Goal: Task Accomplishment & Management: Complete application form

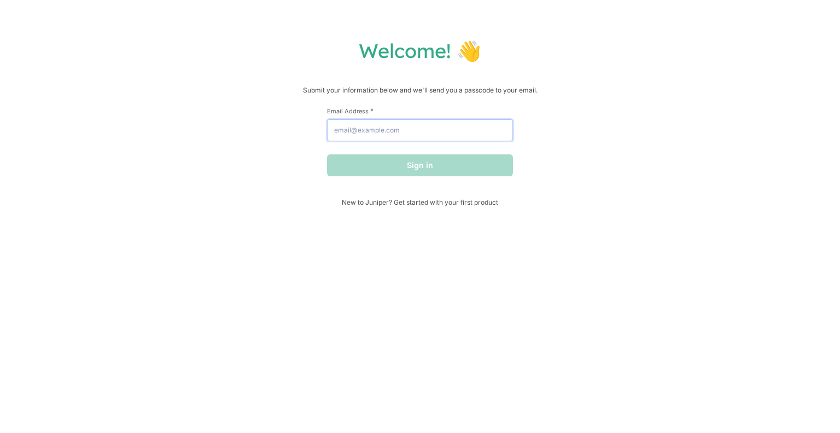
click at [374, 135] on input "Email Address *" at bounding box center [420, 130] width 186 height 22
type input "[EMAIL_ADDRESS][DOMAIN_NAME]"
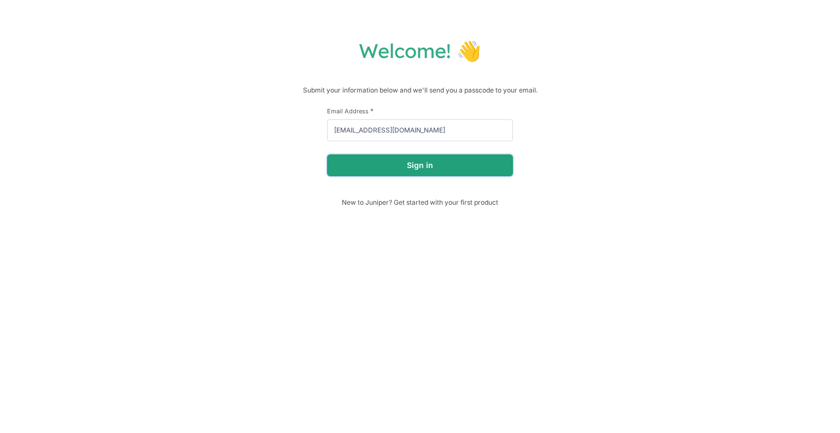
click at [392, 169] on button "Sign in" at bounding box center [420, 165] width 186 height 22
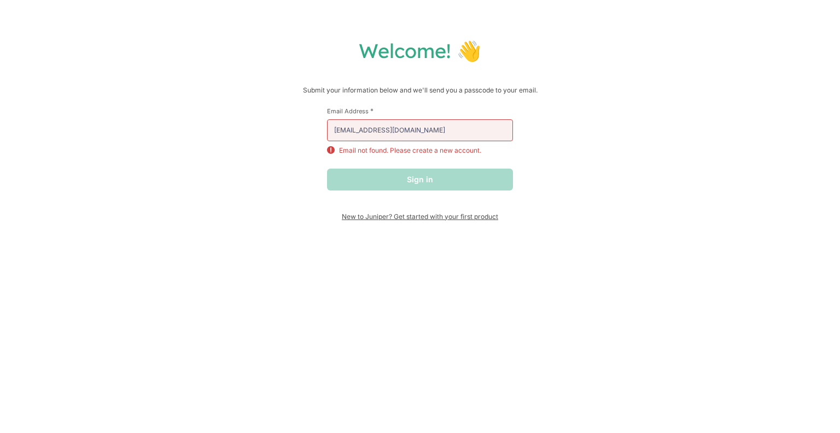
click at [480, 219] on span "New to Juniper? Get started with your first product" at bounding box center [420, 216] width 186 height 8
